Goal: Find specific page/section: Find specific page/section

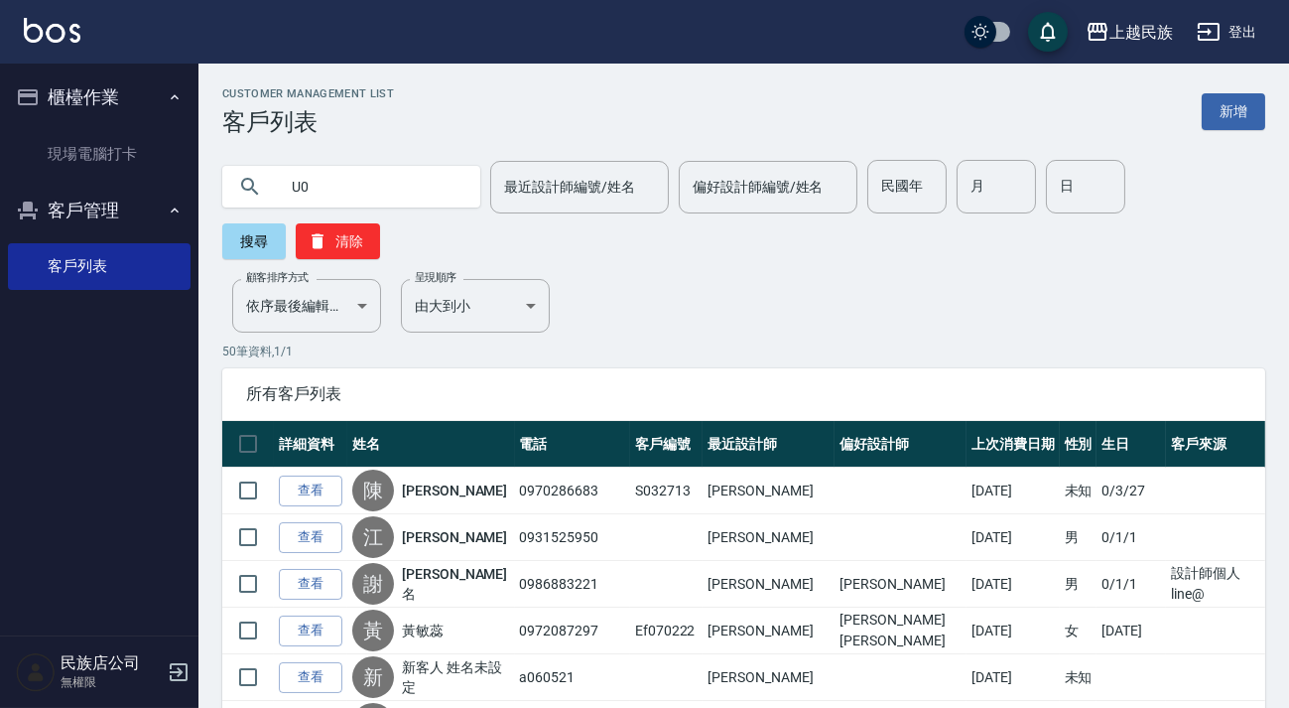
type input "U"
type input "顏"
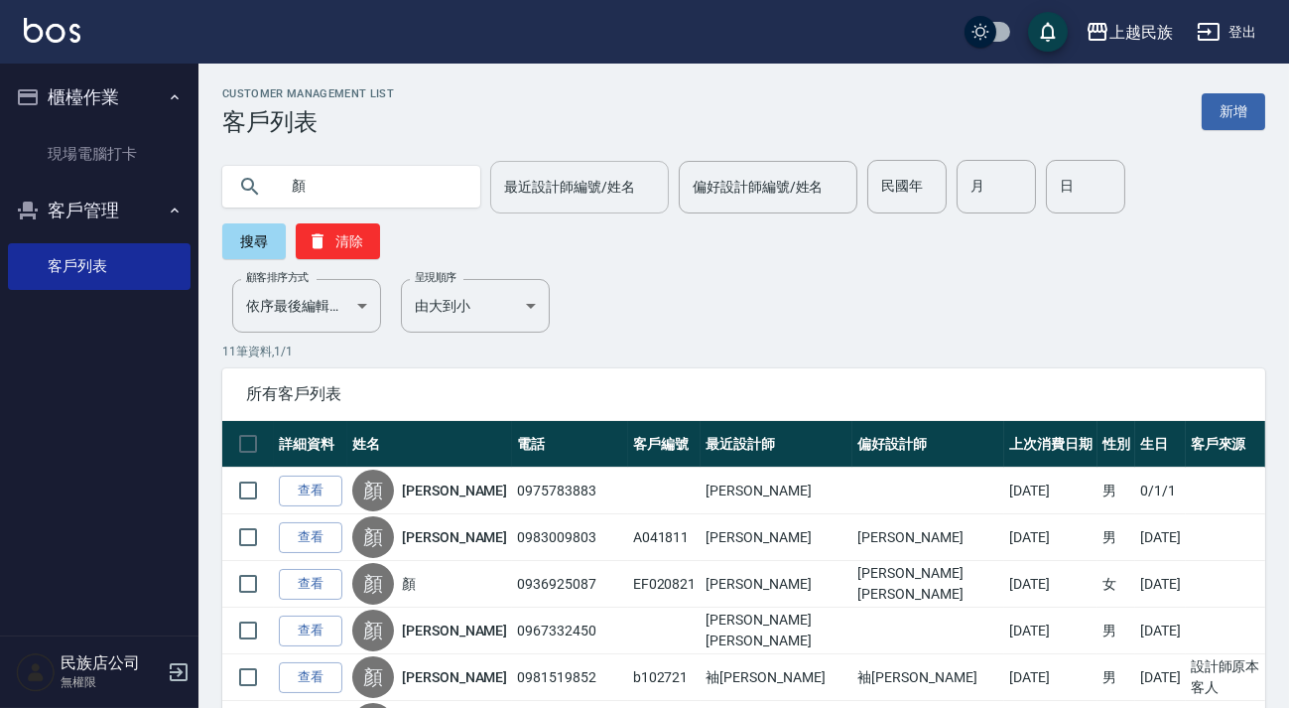
click at [490, 189] on div "最近設計師編號/姓名" at bounding box center [579, 187] width 179 height 53
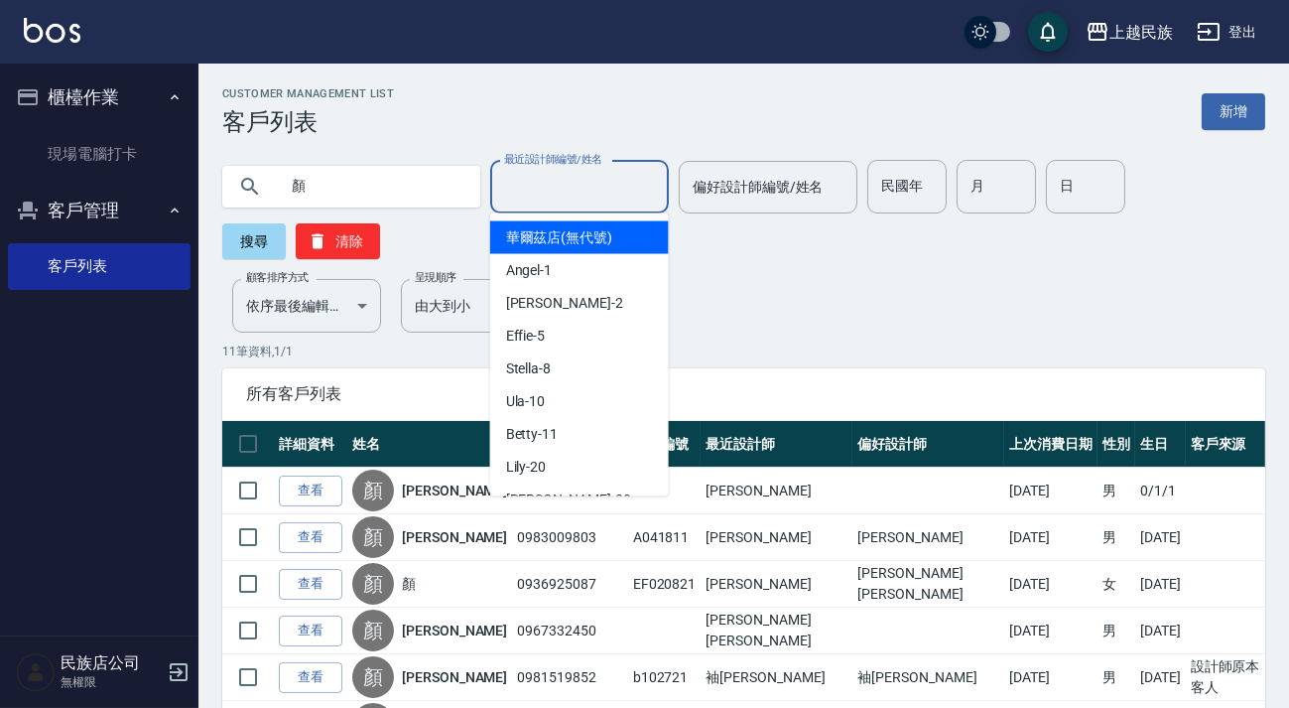
click at [446, 195] on input "顏" at bounding box center [371, 187] width 187 height 54
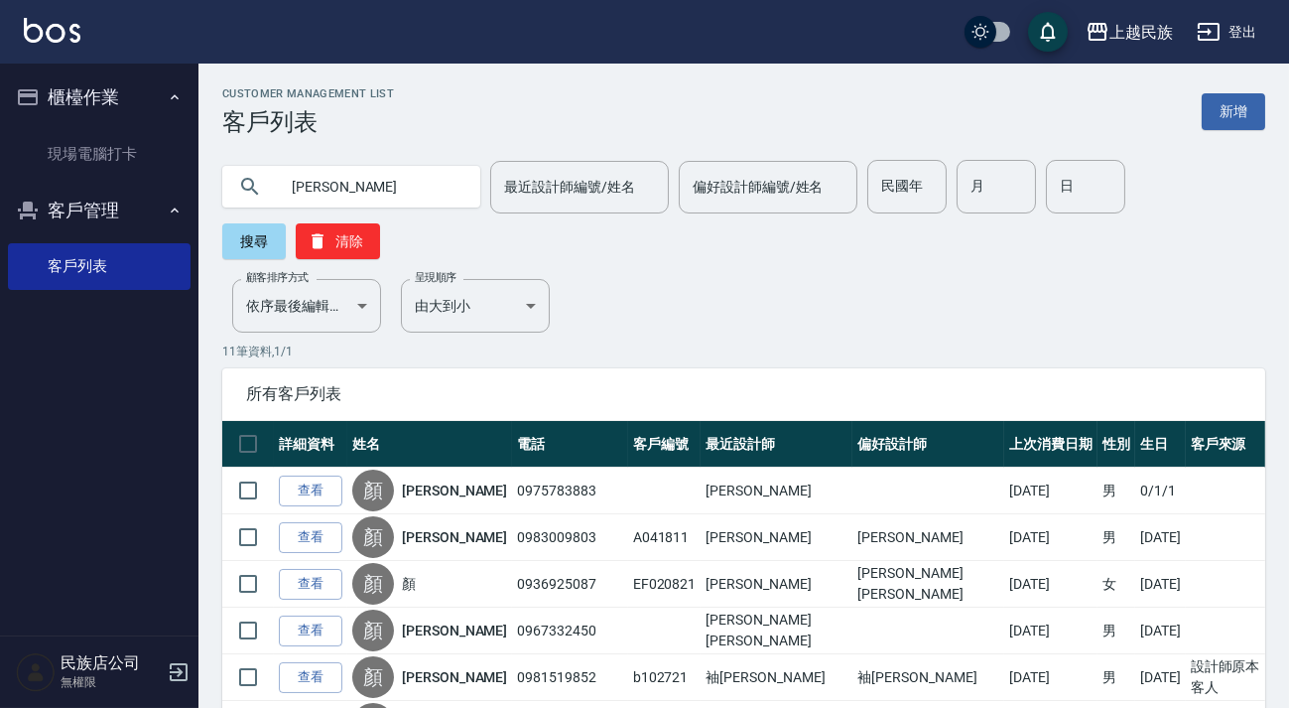
type input "[PERSON_NAME]"
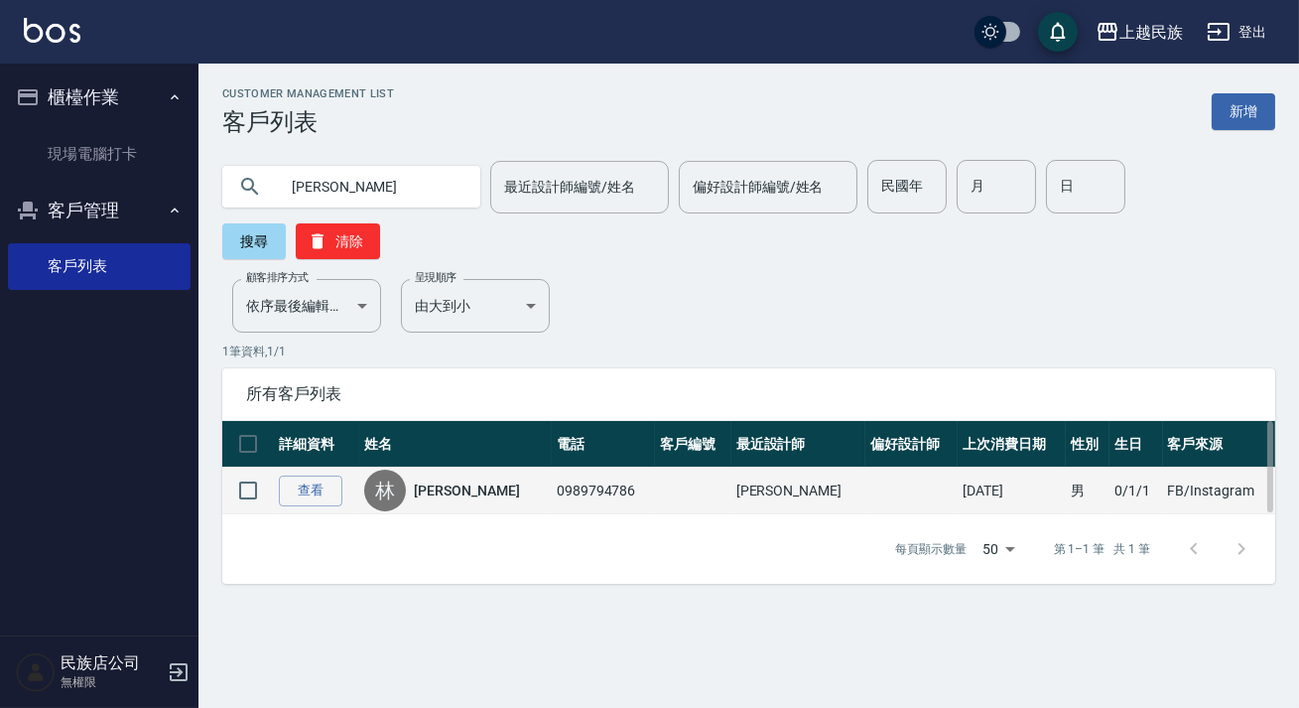
click at [449, 480] on link "[PERSON_NAME]" at bounding box center [466, 490] width 105 height 20
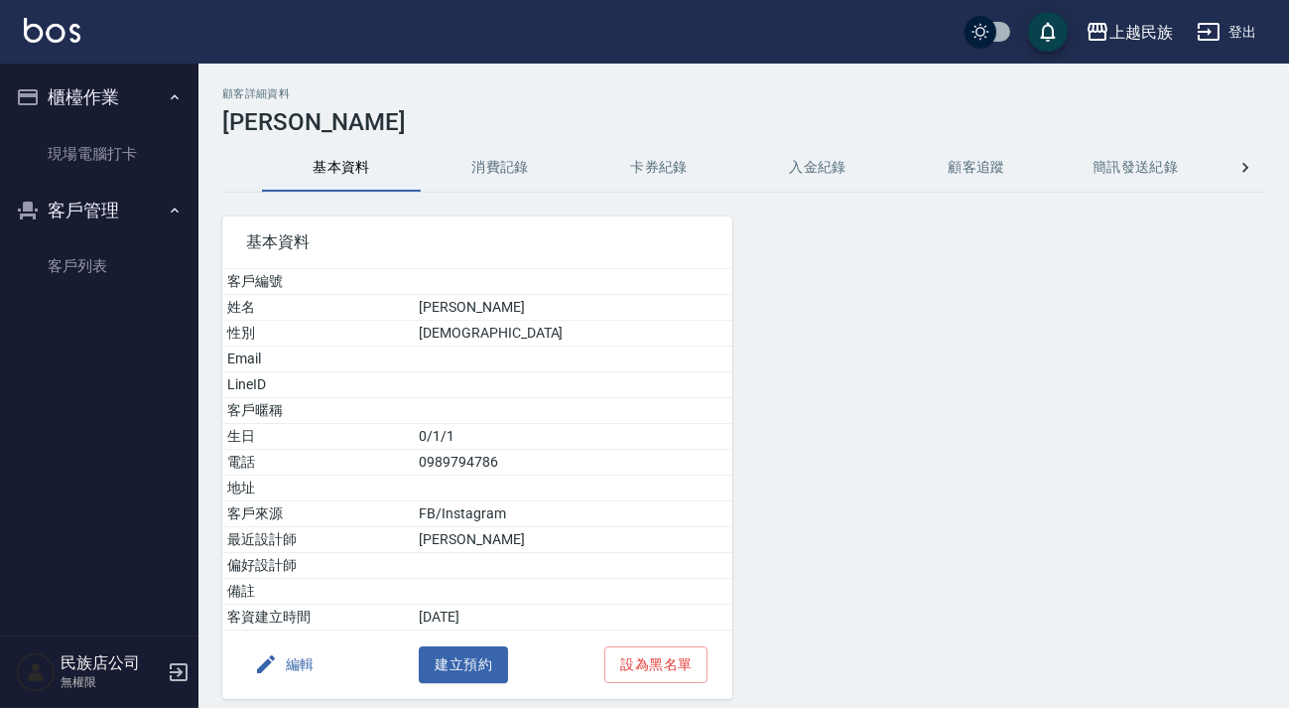
click at [467, 186] on button "消費記錄" at bounding box center [500, 168] width 159 height 48
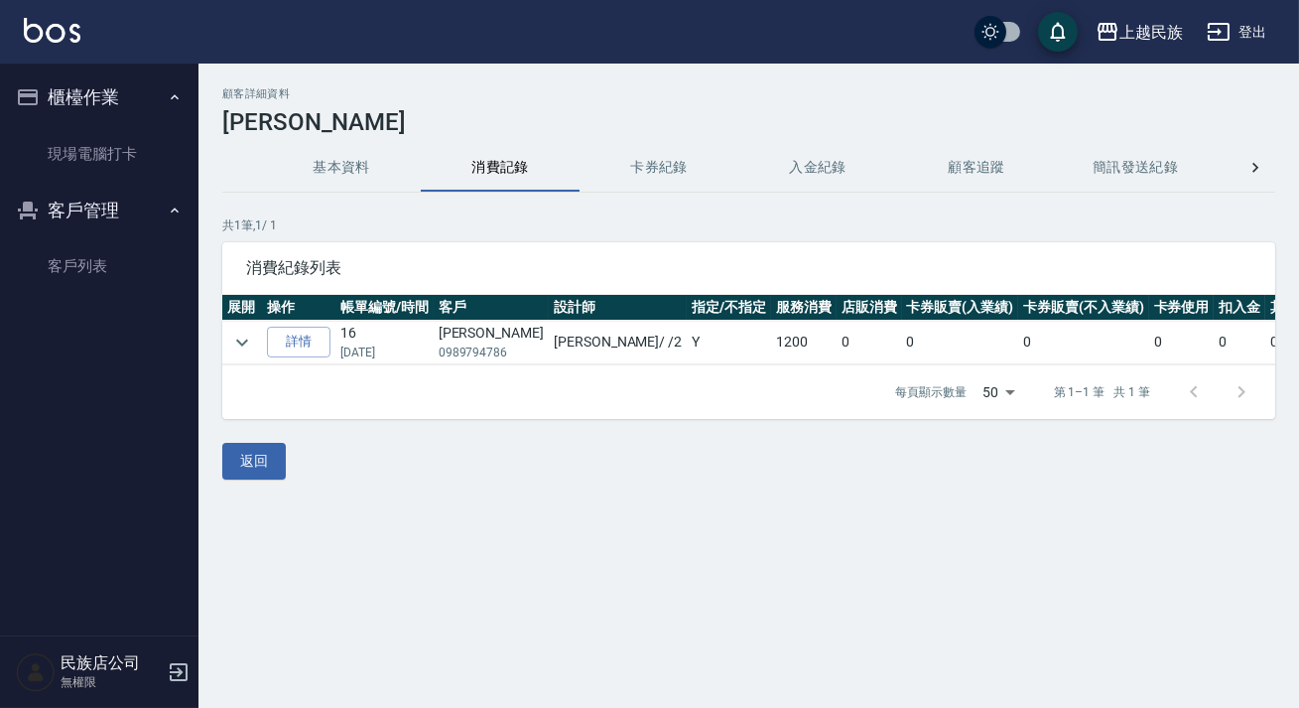
click at [61, 36] on img at bounding box center [52, 30] width 57 height 25
